Goal: Find specific page/section: Find specific page/section

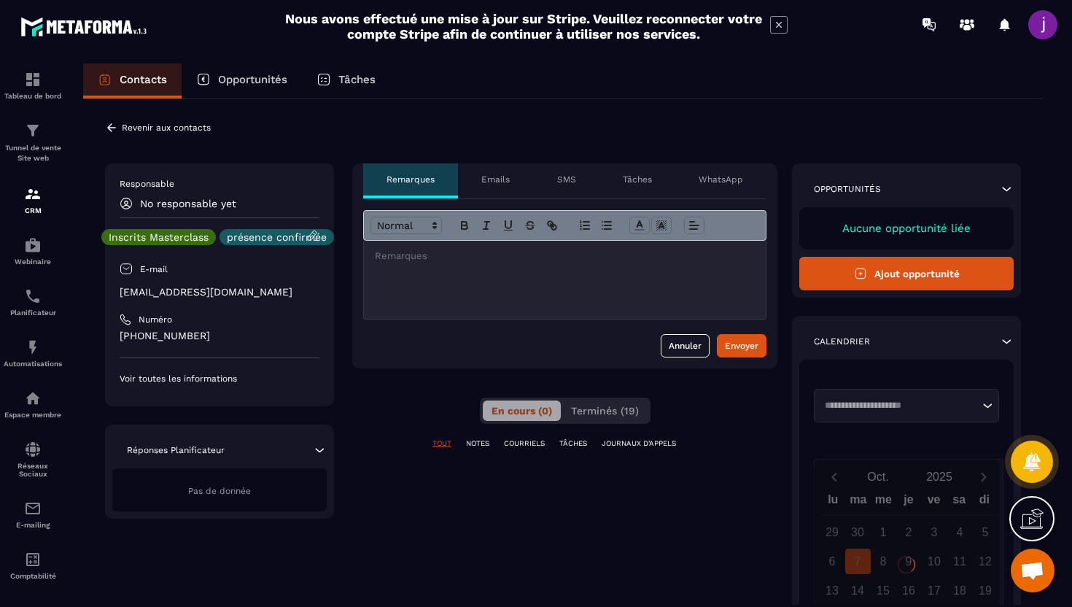
scroll to position [7, 0]
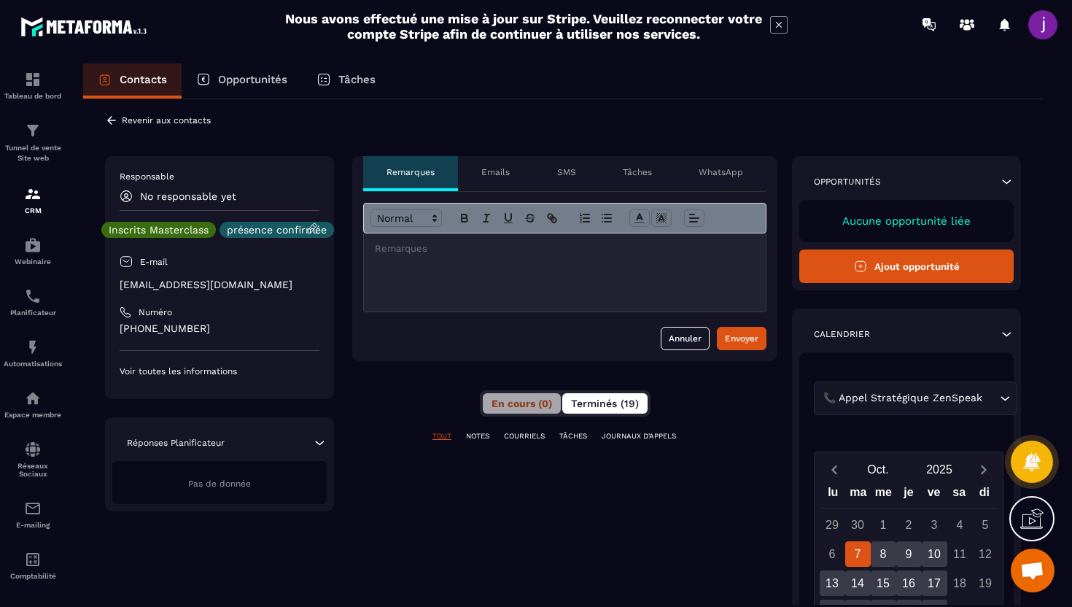
click at [588, 413] on button "Terminés (19)" at bounding box center [604, 403] width 85 height 20
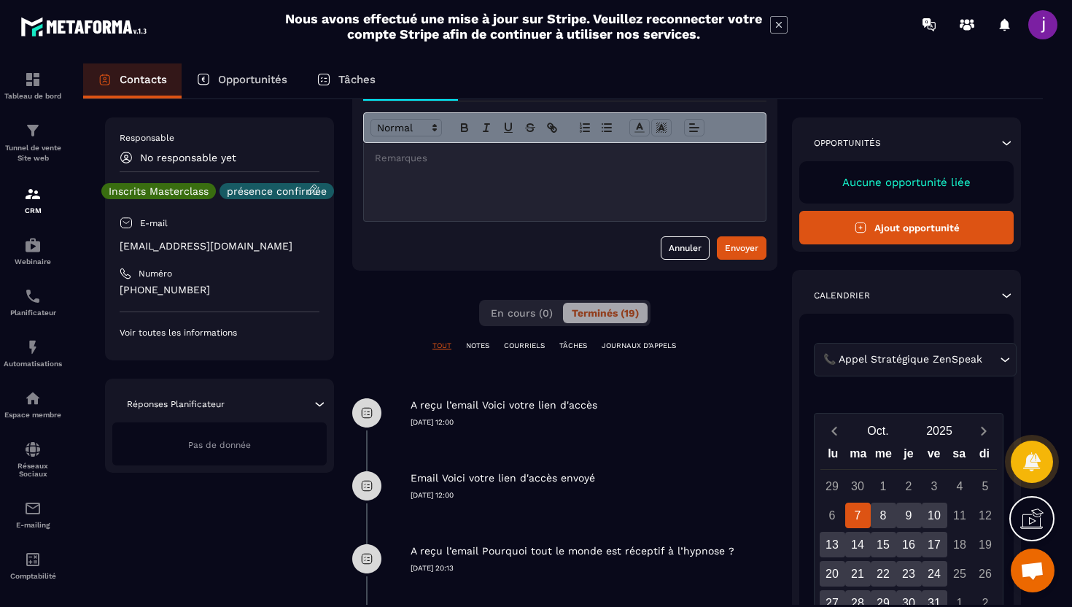
scroll to position [0, 0]
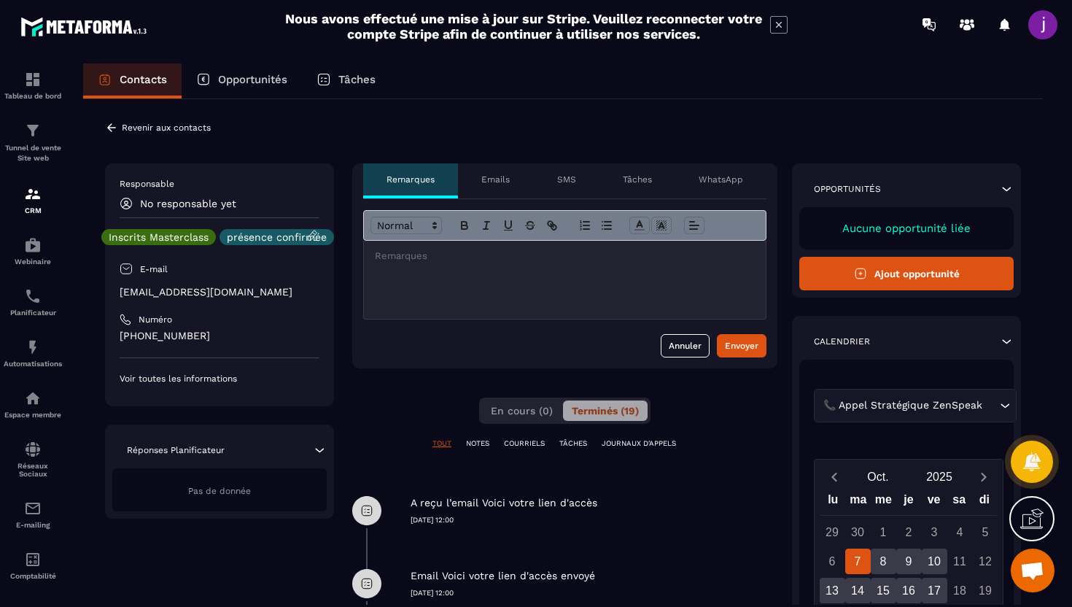
click at [588, 268] on div at bounding box center [565, 280] width 402 height 78
click at [115, 130] on icon at bounding box center [111, 127] width 13 height 13
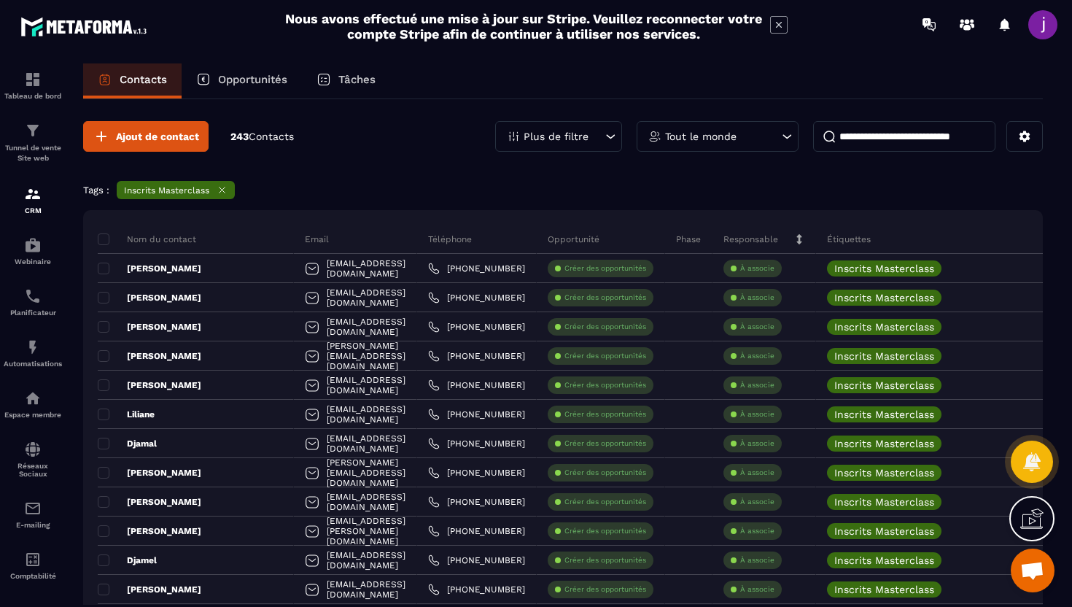
click at [897, 144] on input at bounding box center [904, 136] width 182 height 31
click at [218, 185] on icon at bounding box center [222, 189] width 11 height 11
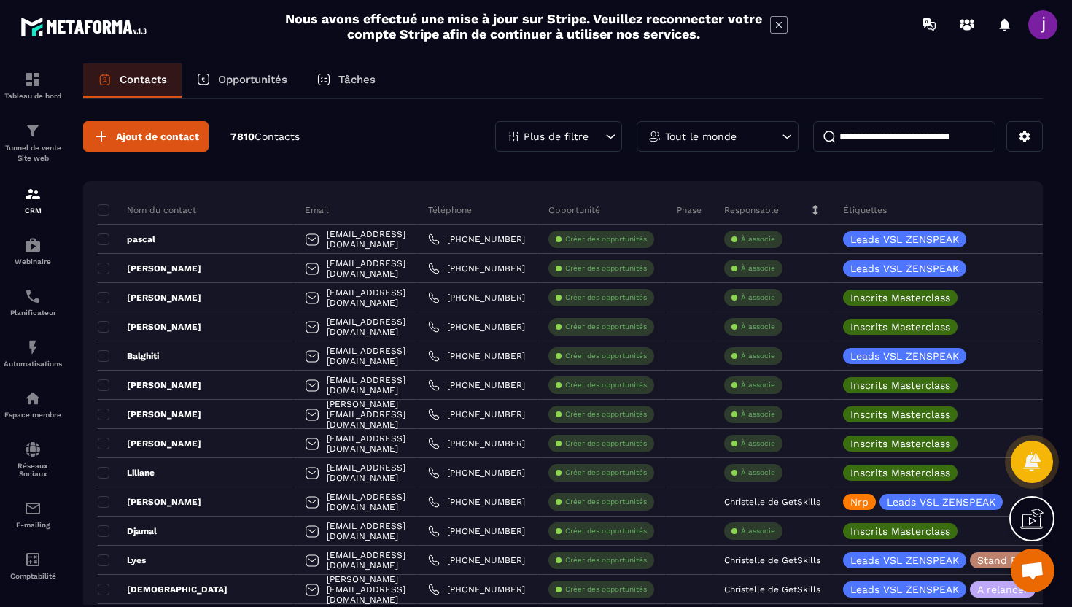
click at [892, 135] on input at bounding box center [904, 136] width 182 height 31
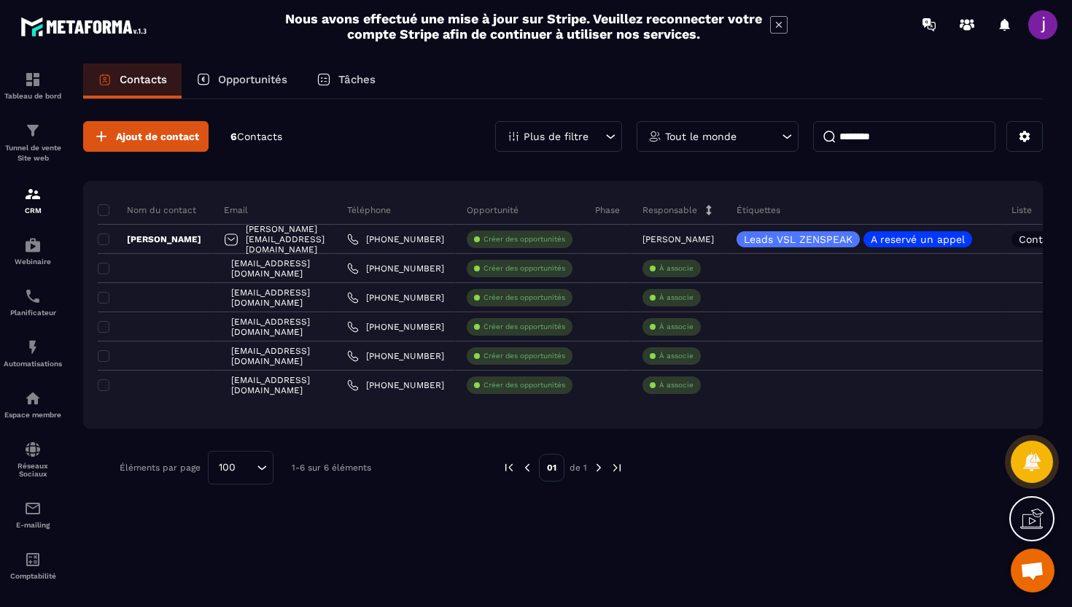
type input "********"
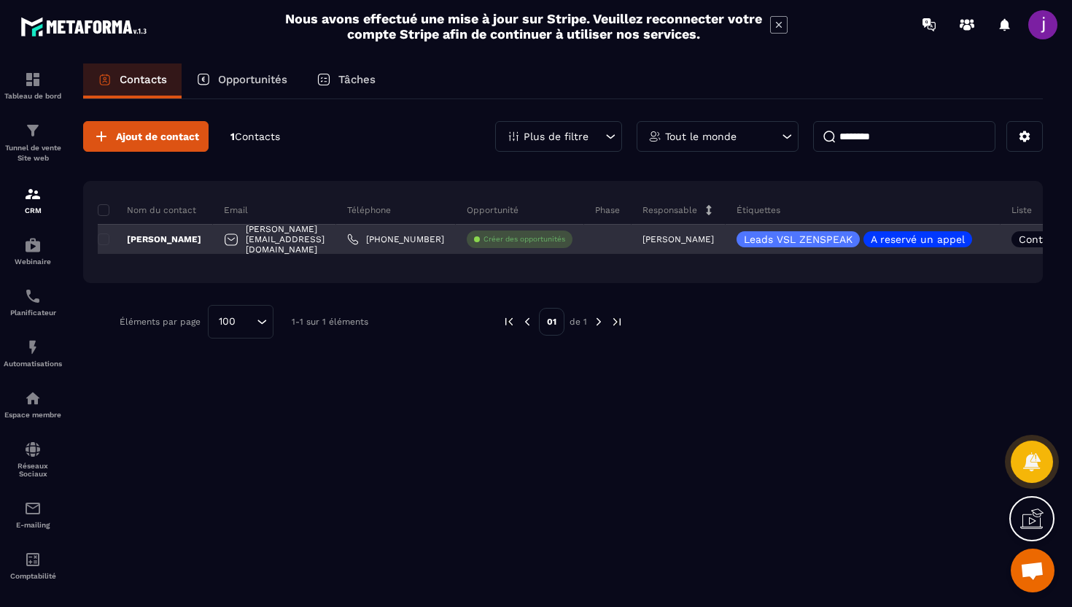
click at [226, 233] on div at bounding box center [231, 241] width 15 height 28
click at [202, 241] on div "[PERSON_NAME]" at bounding box center [155, 239] width 115 height 29
